Goal: Find specific page/section: Find specific page/section

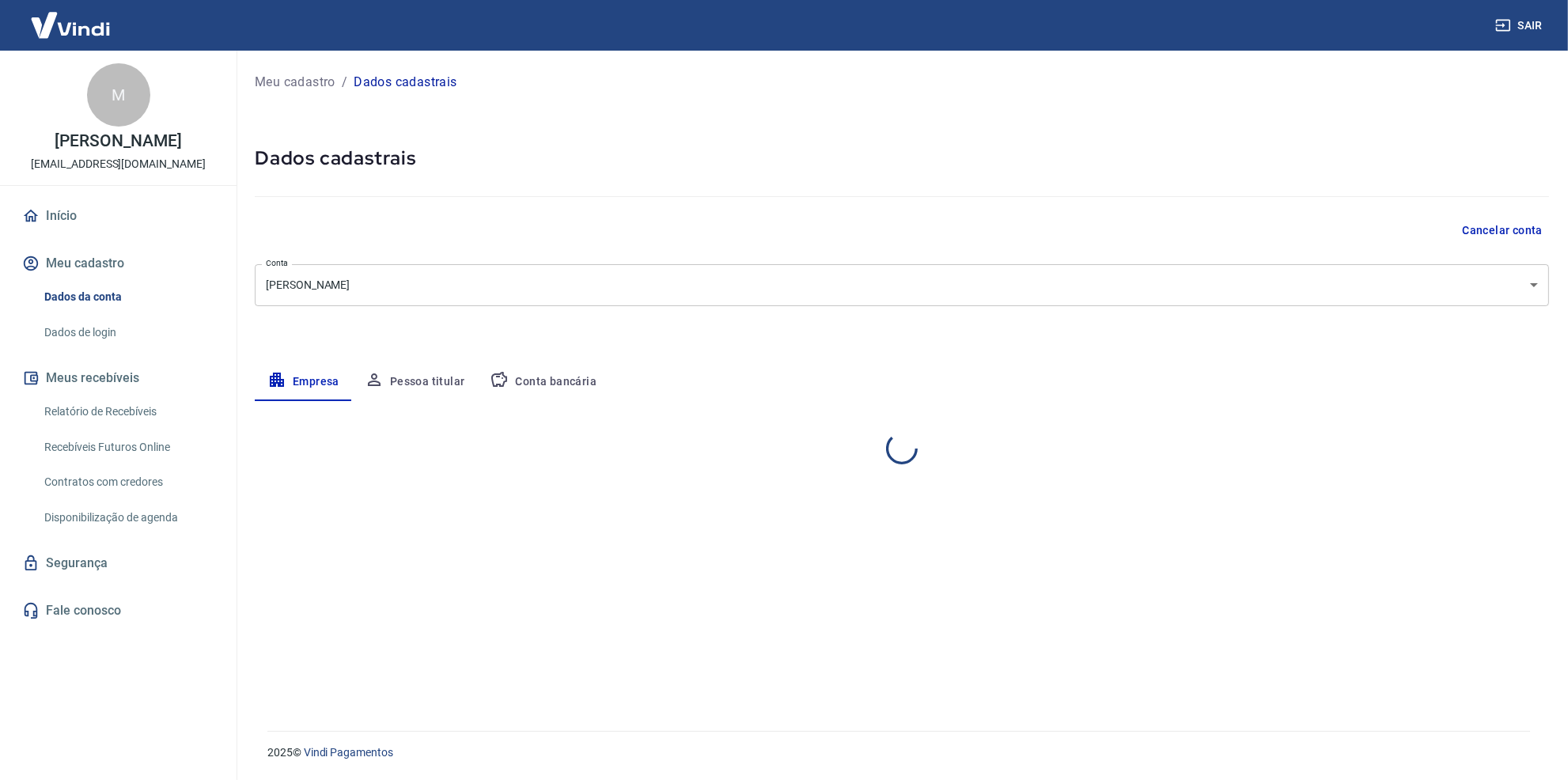
select select "RJ"
select select "business"
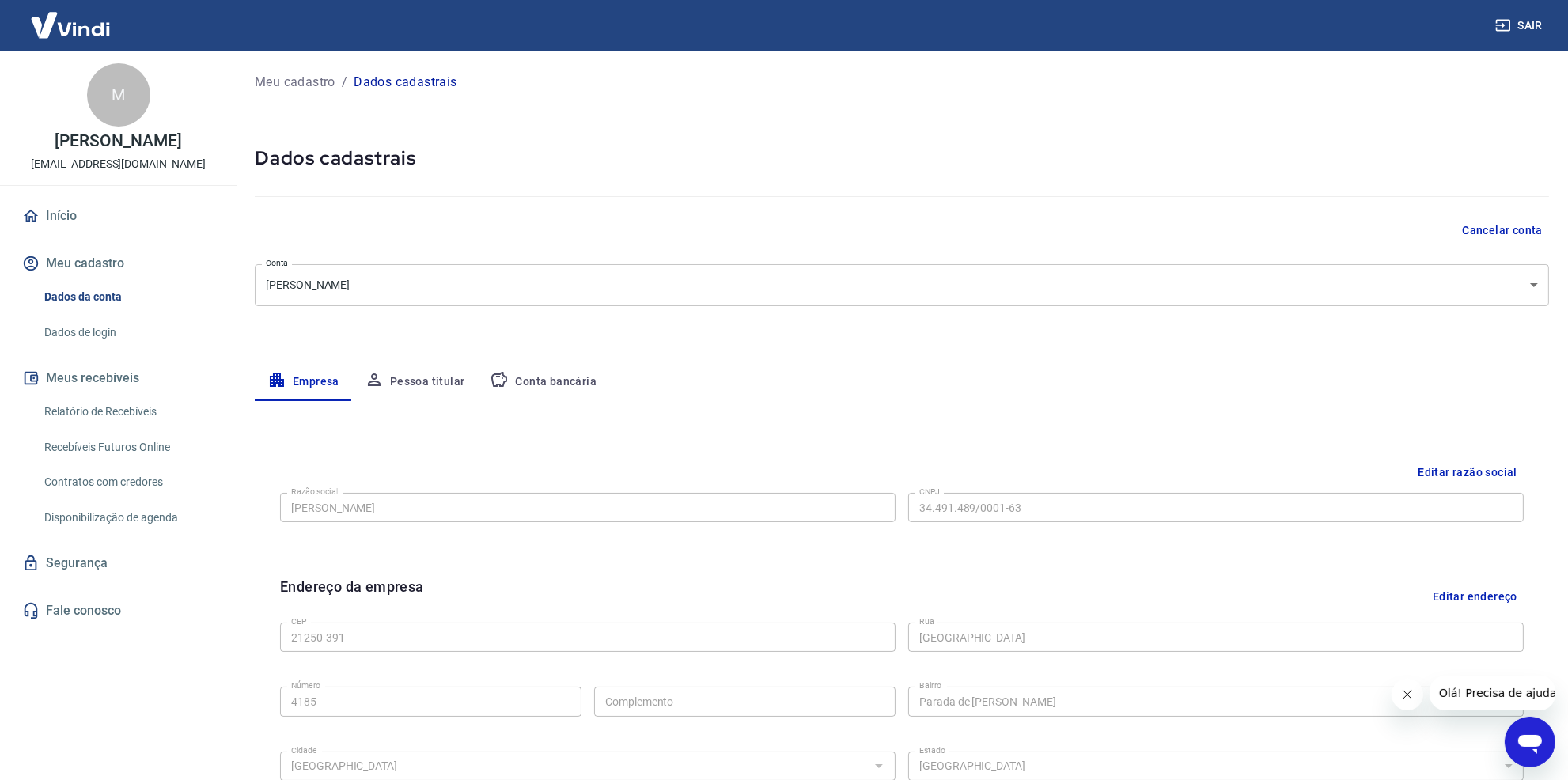
click at [88, 411] on link "Relatório de Recebíveis" at bounding box center [128, 411] width 180 height 33
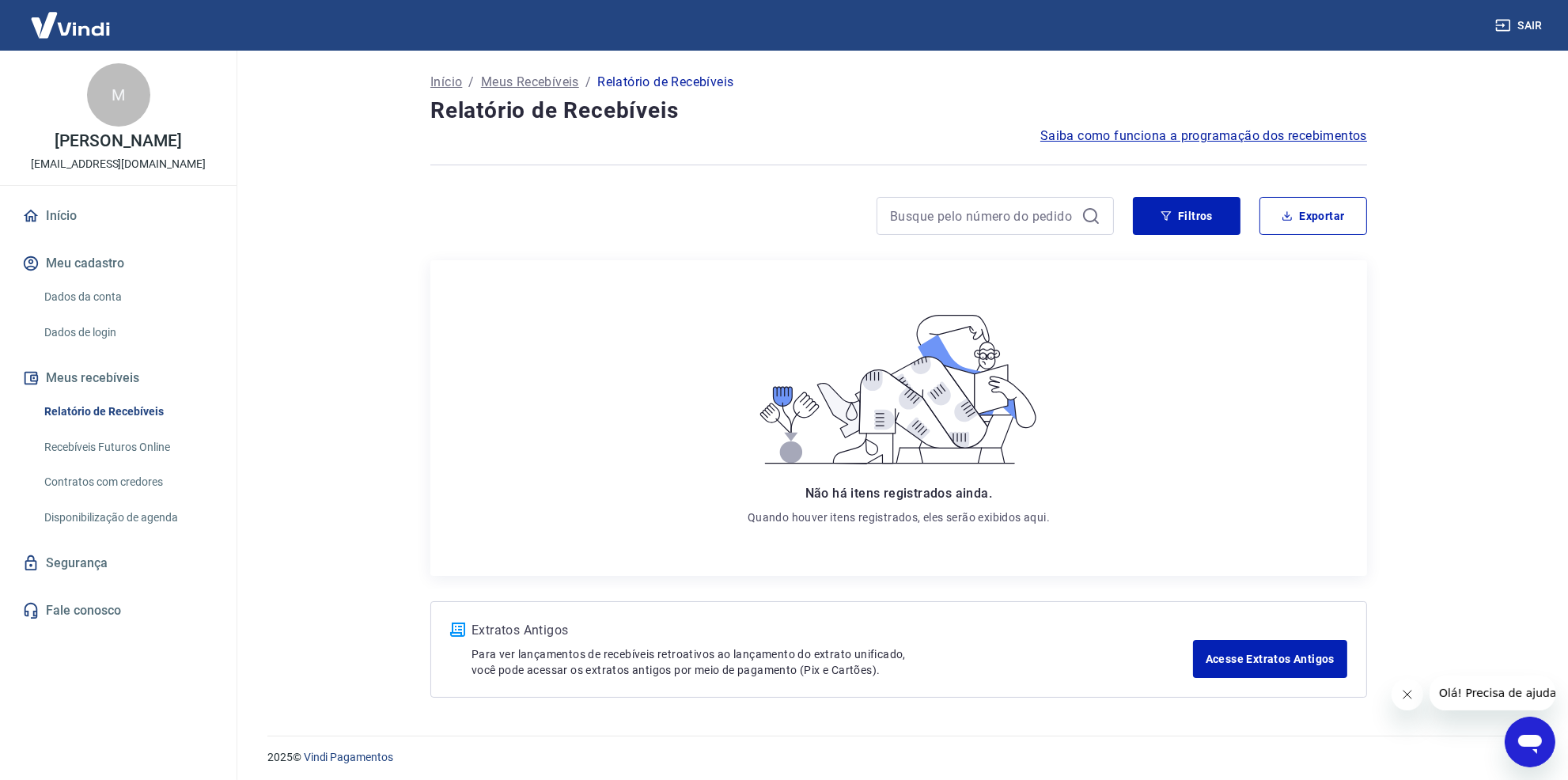
scroll to position [5, 0]
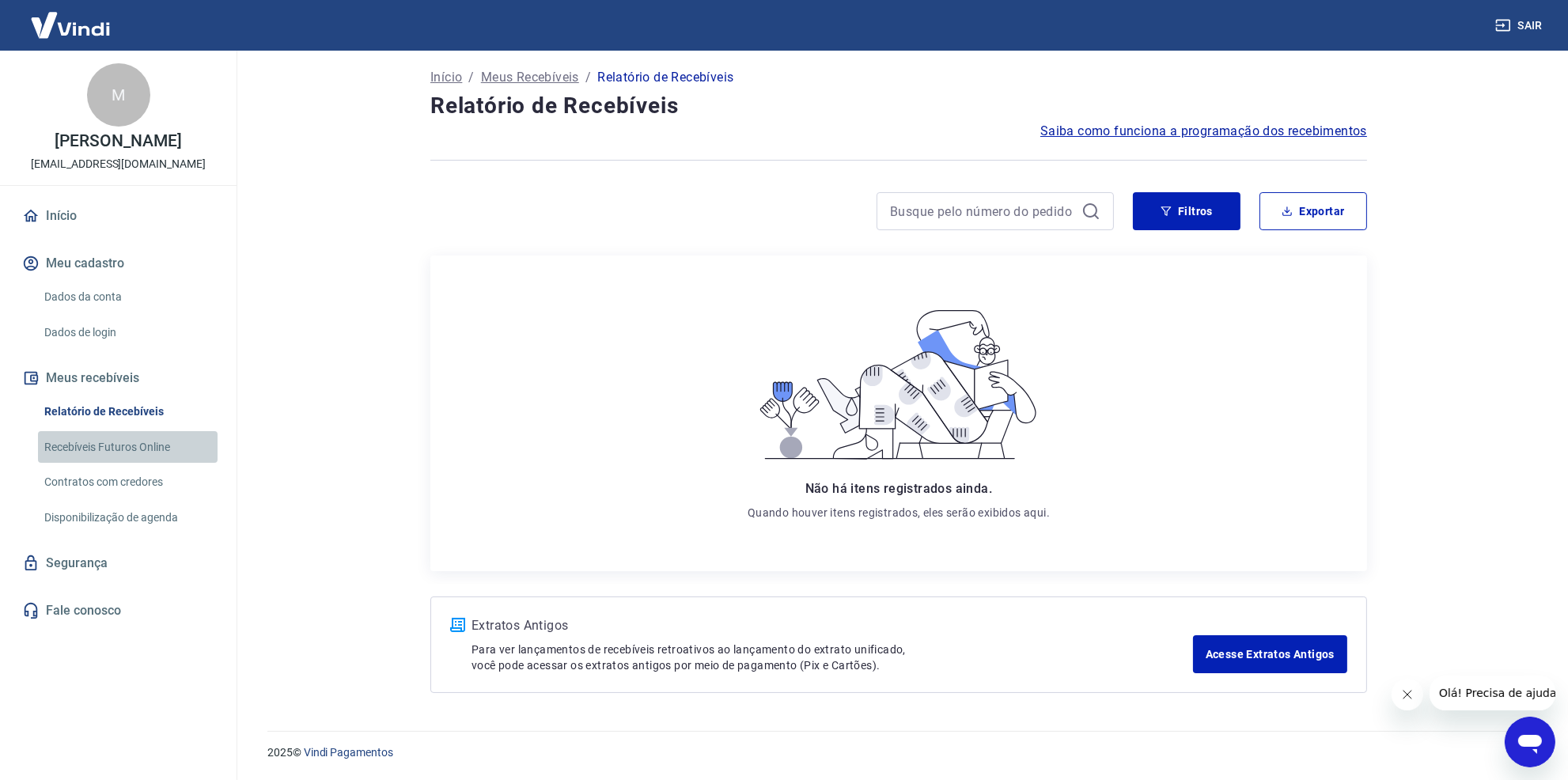
click at [113, 445] on link "Recebíveis Futuros Online" at bounding box center [128, 447] width 180 height 33
